Goal: Task Accomplishment & Management: Complete application form

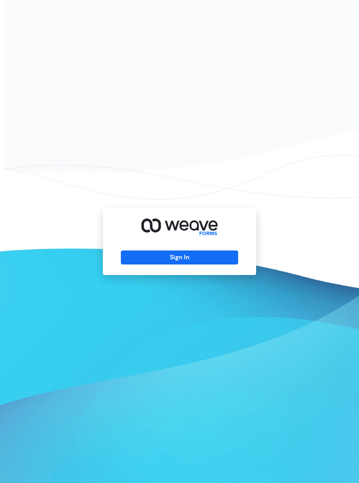
click at [196, 261] on button "Sign In" at bounding box center [179, 257] width 117 height 14
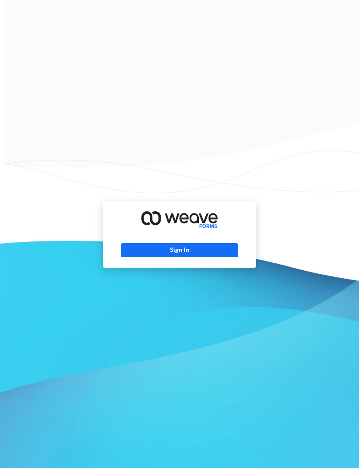
click at [194, 257] on button "Sign In" at bounding box center [179, 250] width 117 height 14
